Goal: Find specific page/section: Find specific page/section

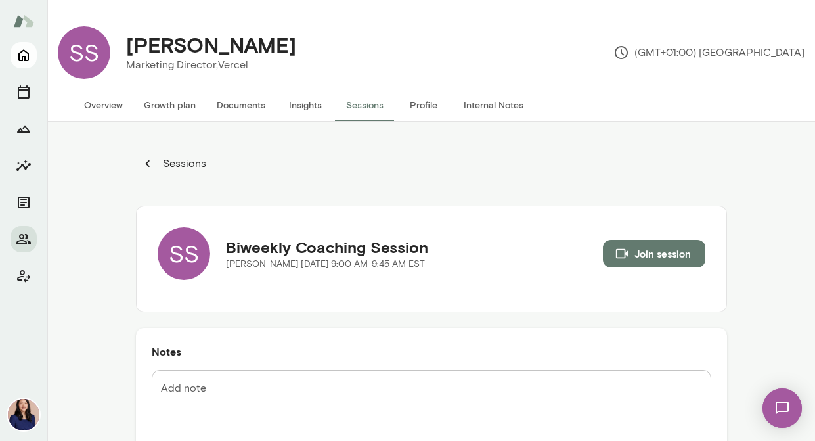
click at [25, 49] on icon "Home" at bounding box center [24, 55] width 16 height 16
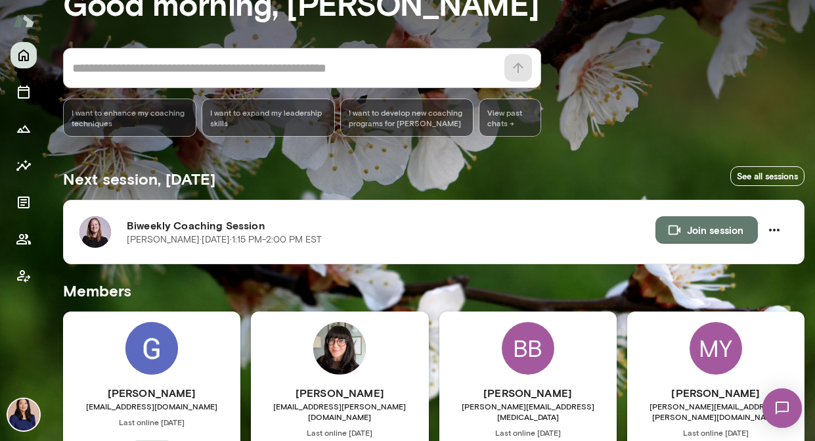
scroll to position [89, 0]
click at [104, 234] on img at bounding box center [95, 232] width 32 height 32
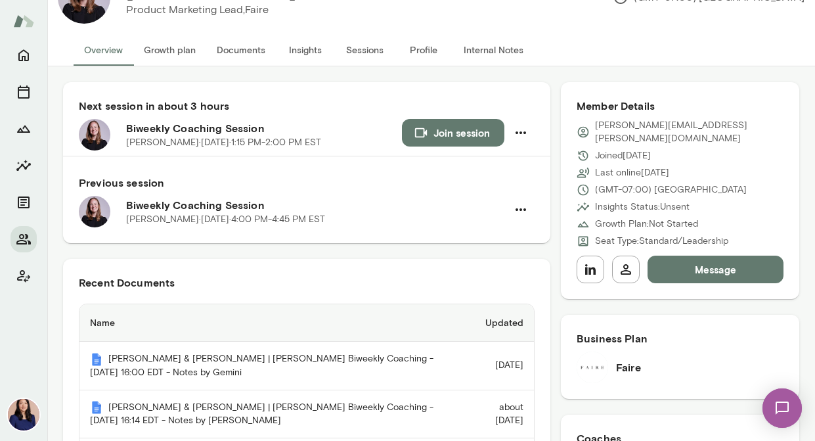
scroll to position [111, 0]
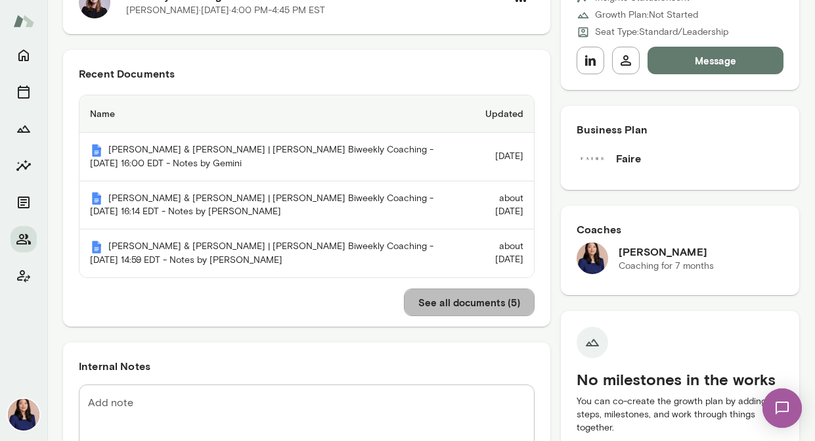
click at [460, 316] on button "See all documents ( 5 )" at bounding box center [469, 302] width 131 height 28
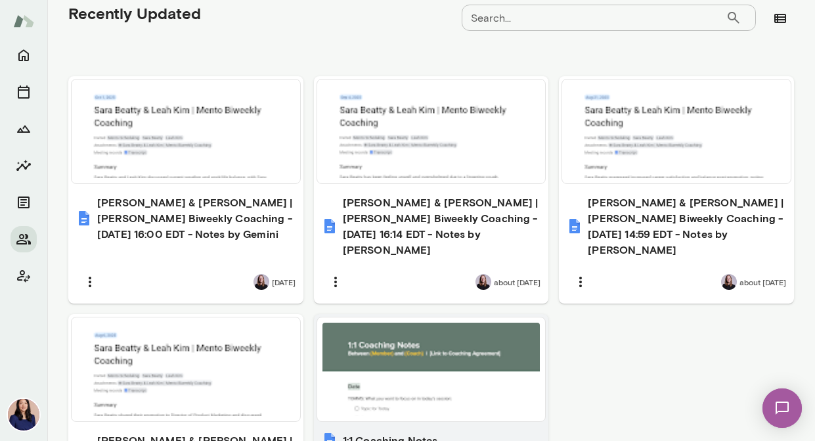
scroll to position [466, 0]
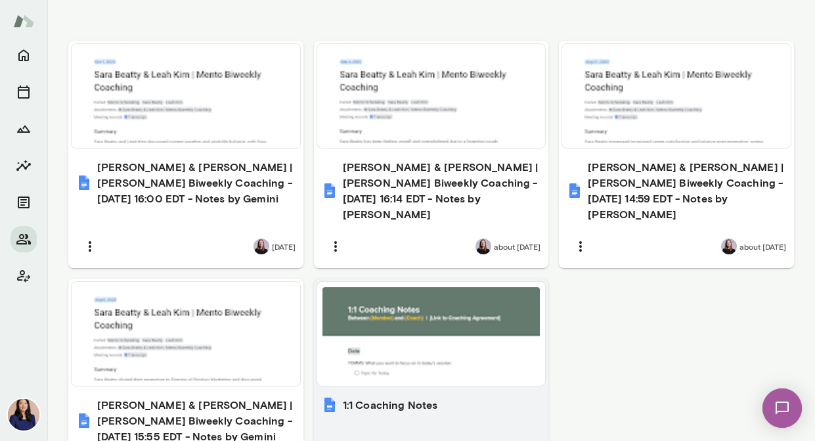
click at [456, 311] on div at bounding box center [431, 333] width 218 height 93
